Goal: Go to known website: Access a specific website the user already knows

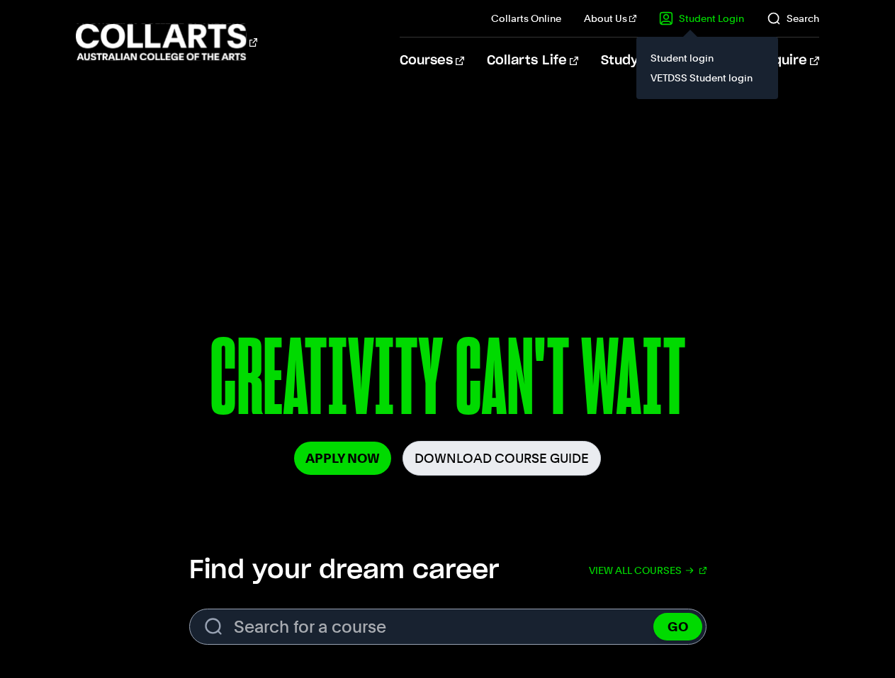
click at [694, 21] on link "Student Login" at bounding box center [701, 18] width 85 height 14
click at [671, 54] on link "Student login" at bounding box center [706, 58] width 119 height 20
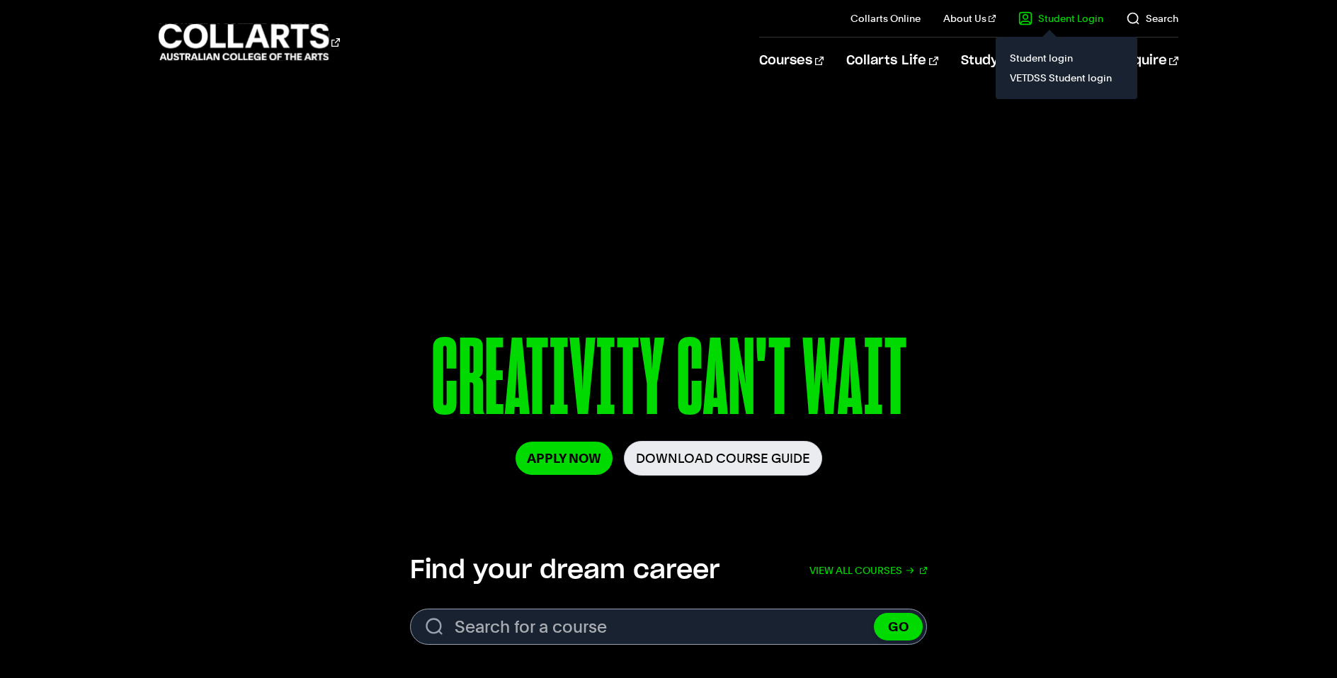
click at [894, 18] on link "Student Login" at bounding box center [1060, 18] width 85 height 14
click at [894, 51] on link "Student login" at bounding box center [1066, 58] width 119 height 20
click at [894, 26] on il "Student Login Student login VETDSS Student login" at bounding box center [1050, 18] width 108 height 37
click at [894, 80] on link "VETDSS Student login" at bounding box center [1066, 78] width 119 height 20
click at [1033, 76] on link "VETDSS Student login" at bounding box center [1066, 78] width 119 height 20
